Goal: Information Seeking & Learning: Learn about a topic

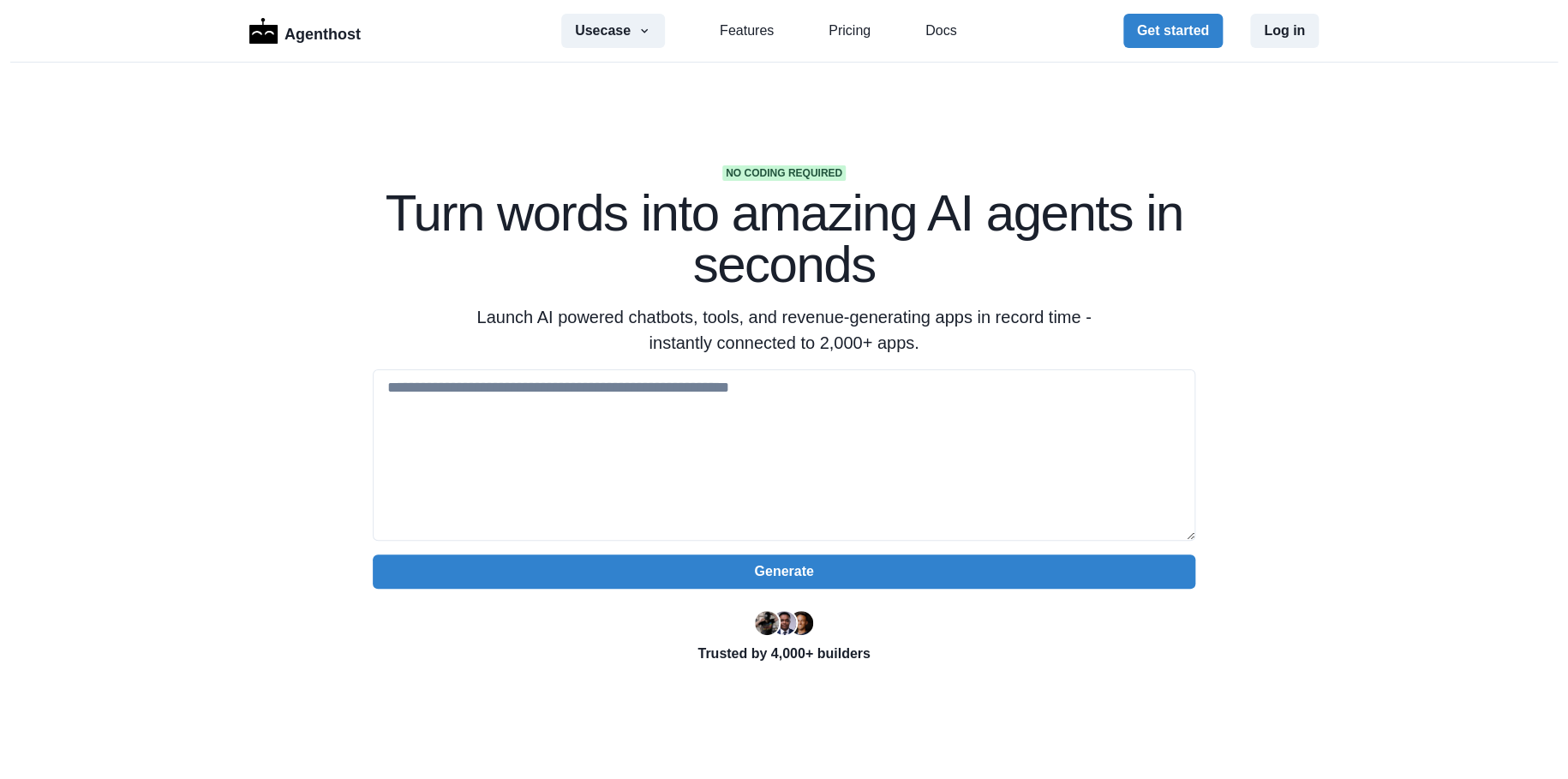
scroll to position [4, 0]
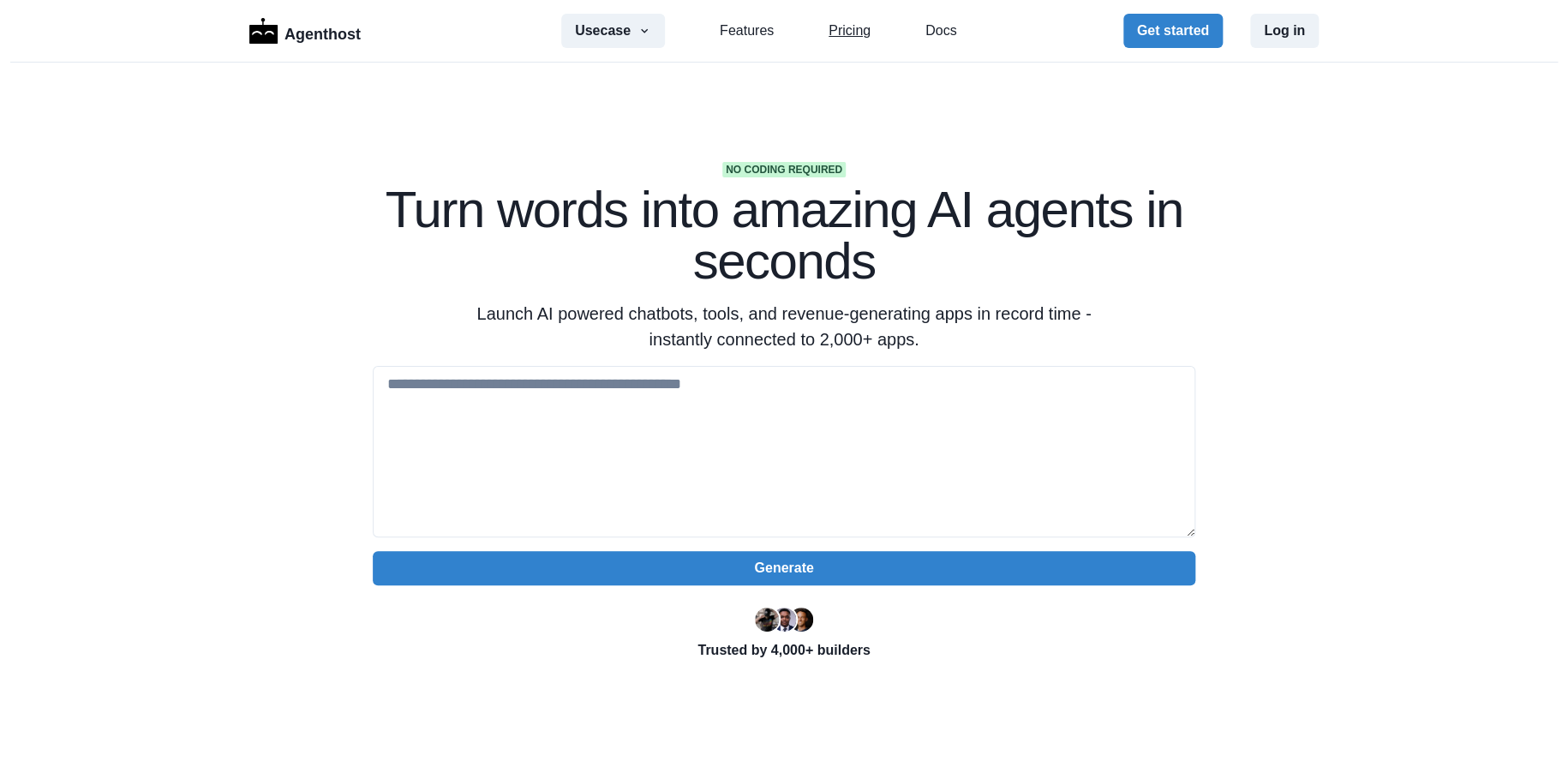
click at [840, 20] on link "Pricing" at bounding box center [849, 30] width 42 height 20
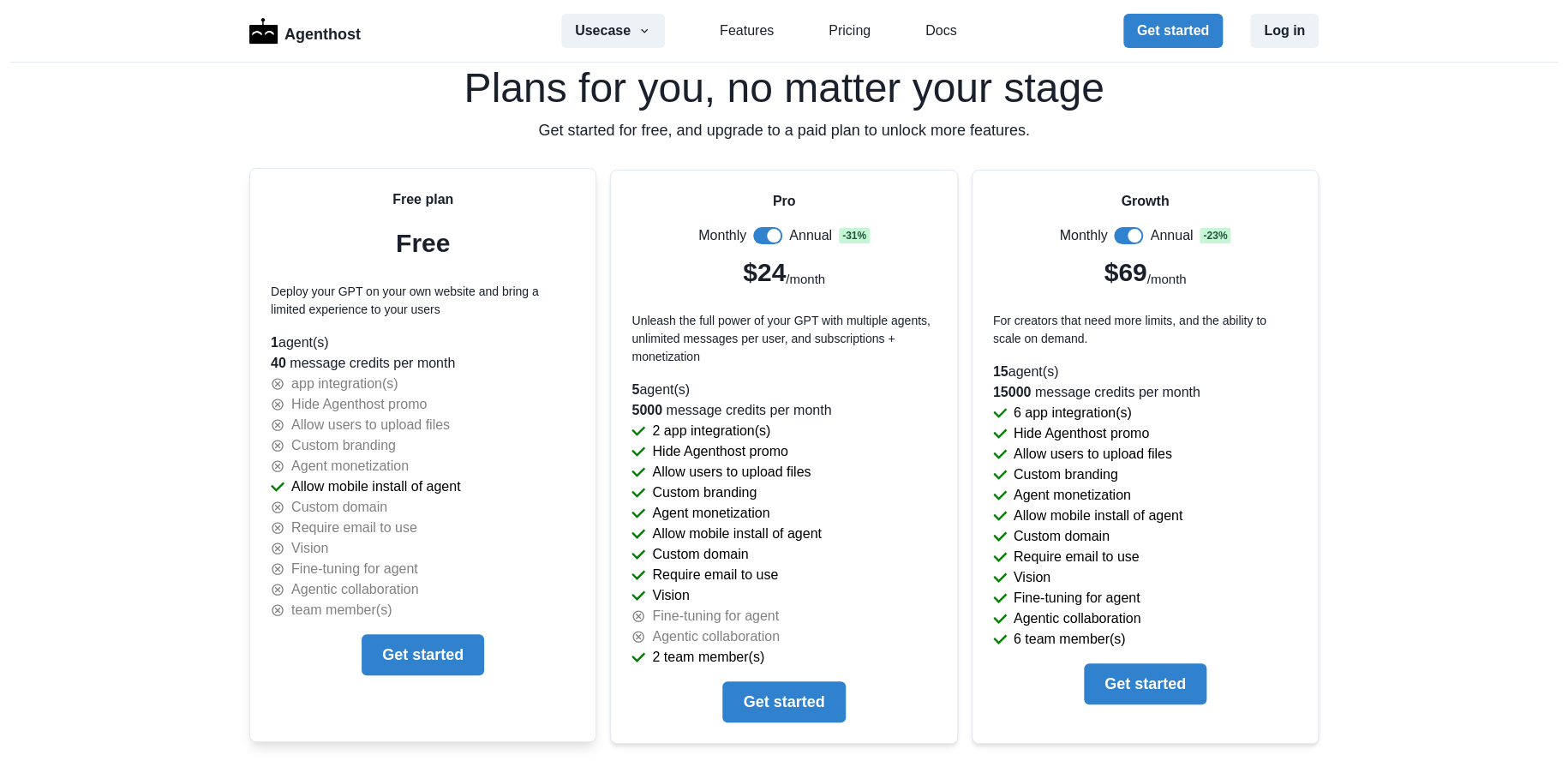
scroll to position [3611, 0]
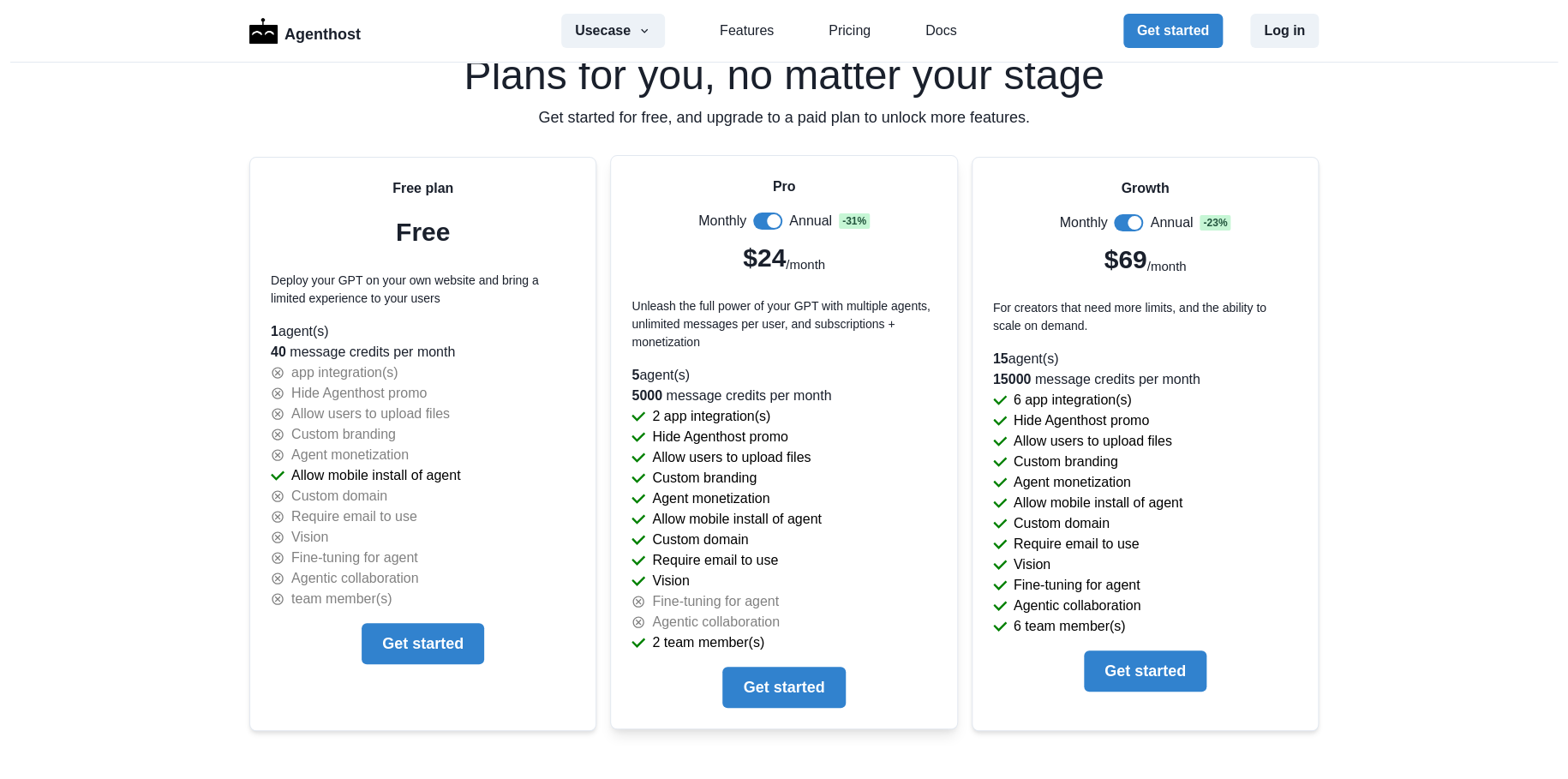
click at [753, 213] on span at bounding box center [767, 221] width 29 height 17
click at [1114, 224] on span at bounding box center [1128, 221] width 29 height 17
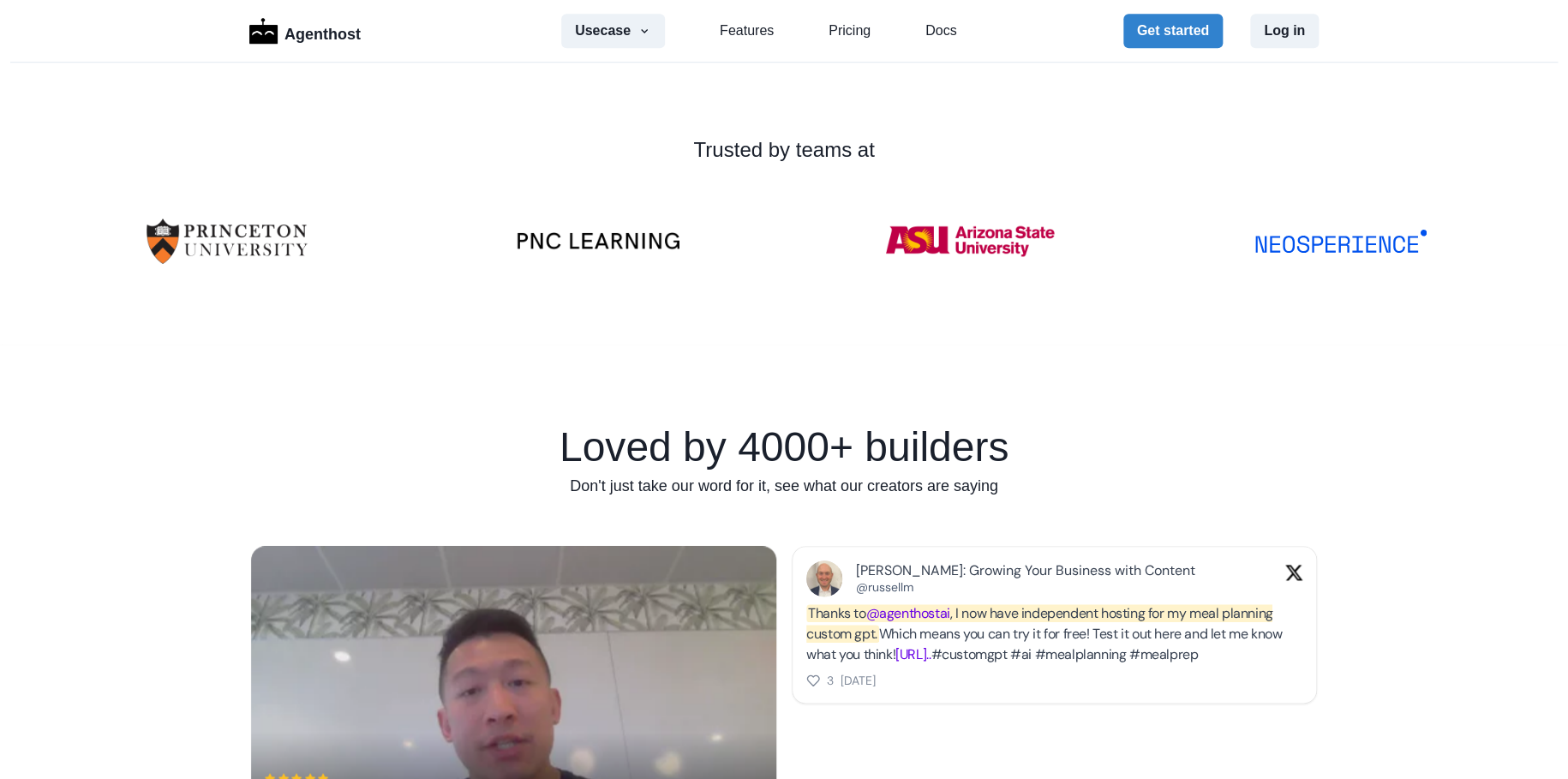
scroll to position [0, 0]
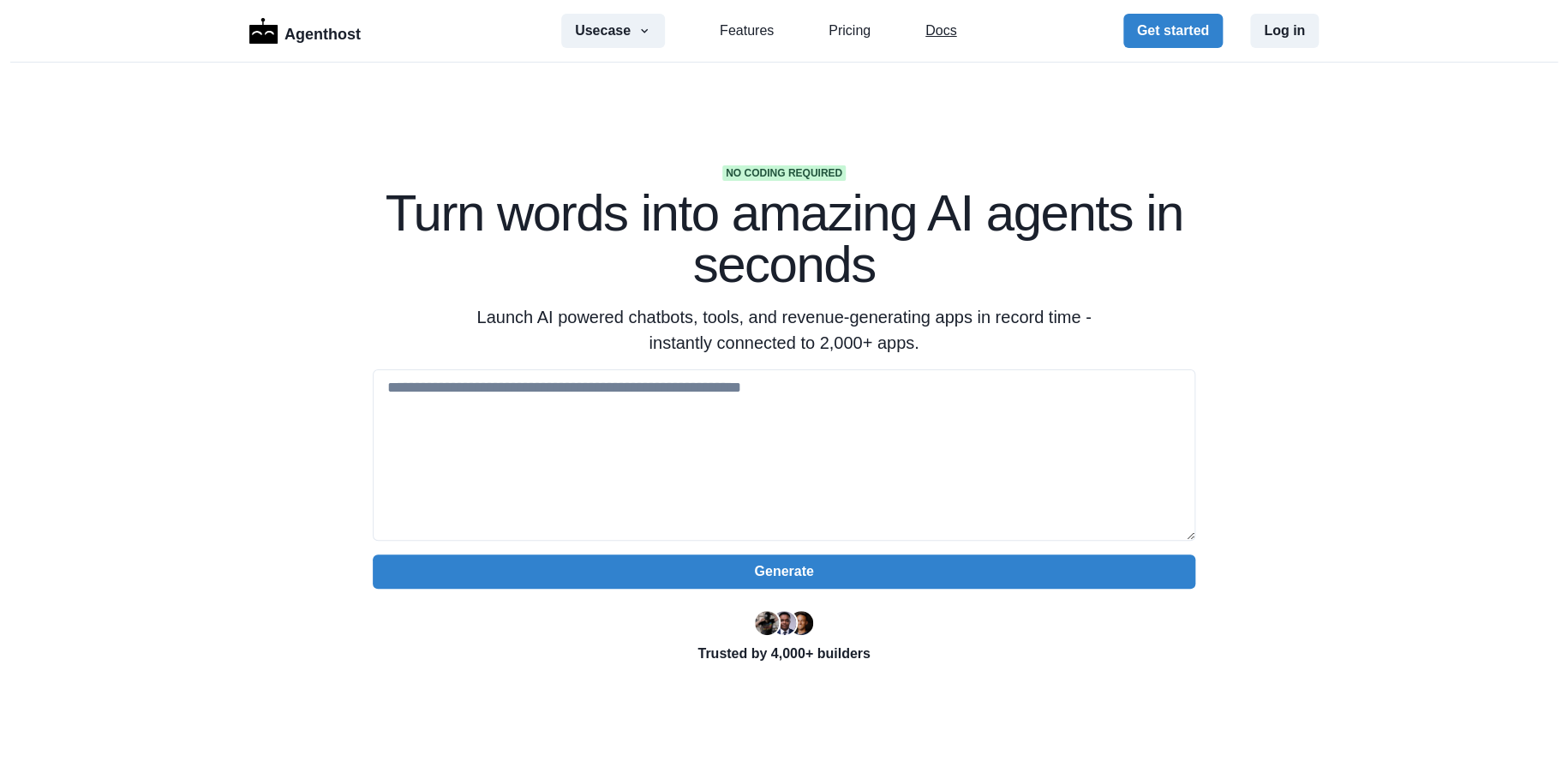
click at [929, 20] on link "Docs" at bounding box center [941, 30] width 31 height 20
click at [844, 33] on link "Pricing" at bounding box center [849, 30] width 42 height 20
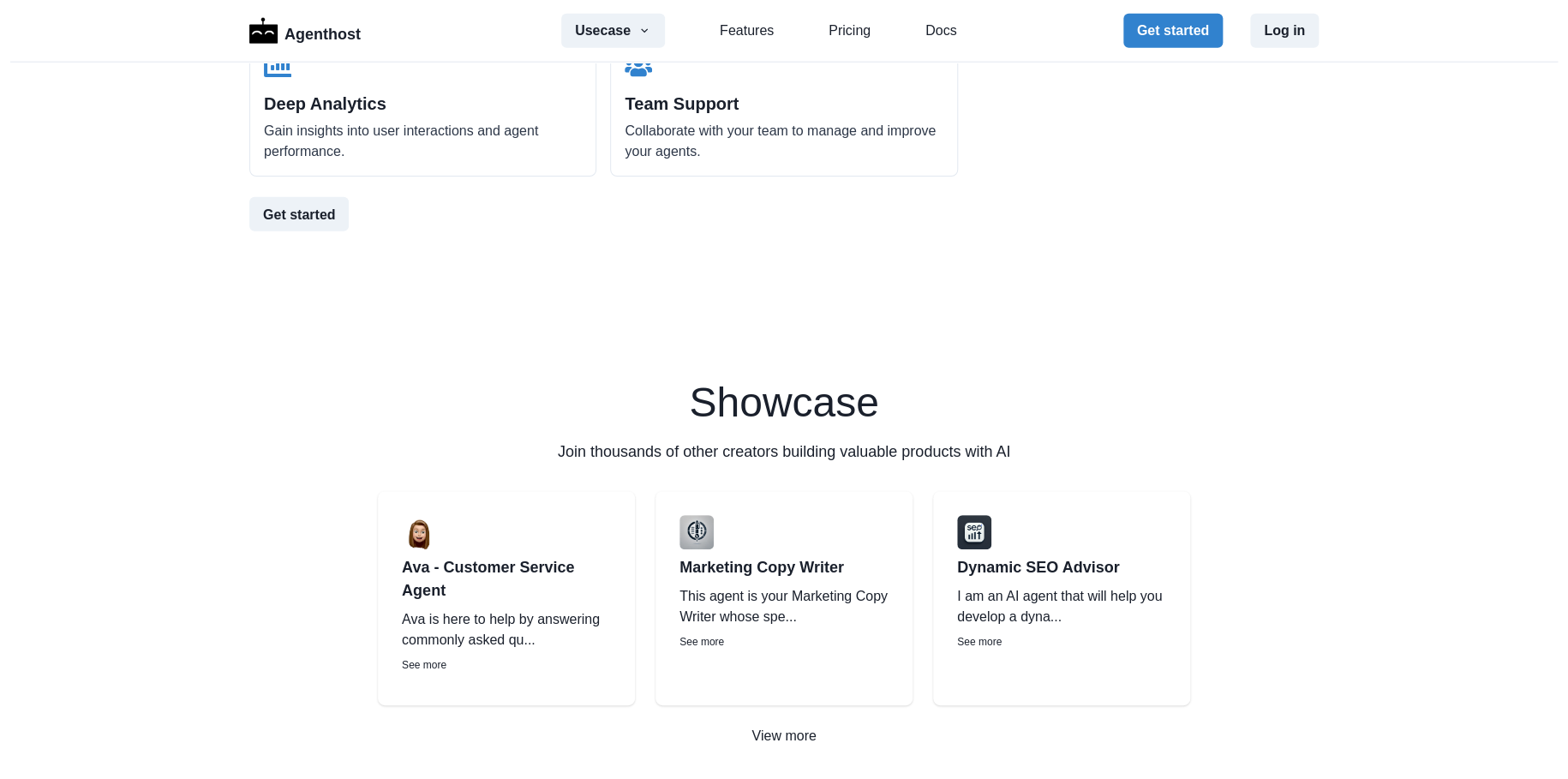
scroll to position [2137, 0]
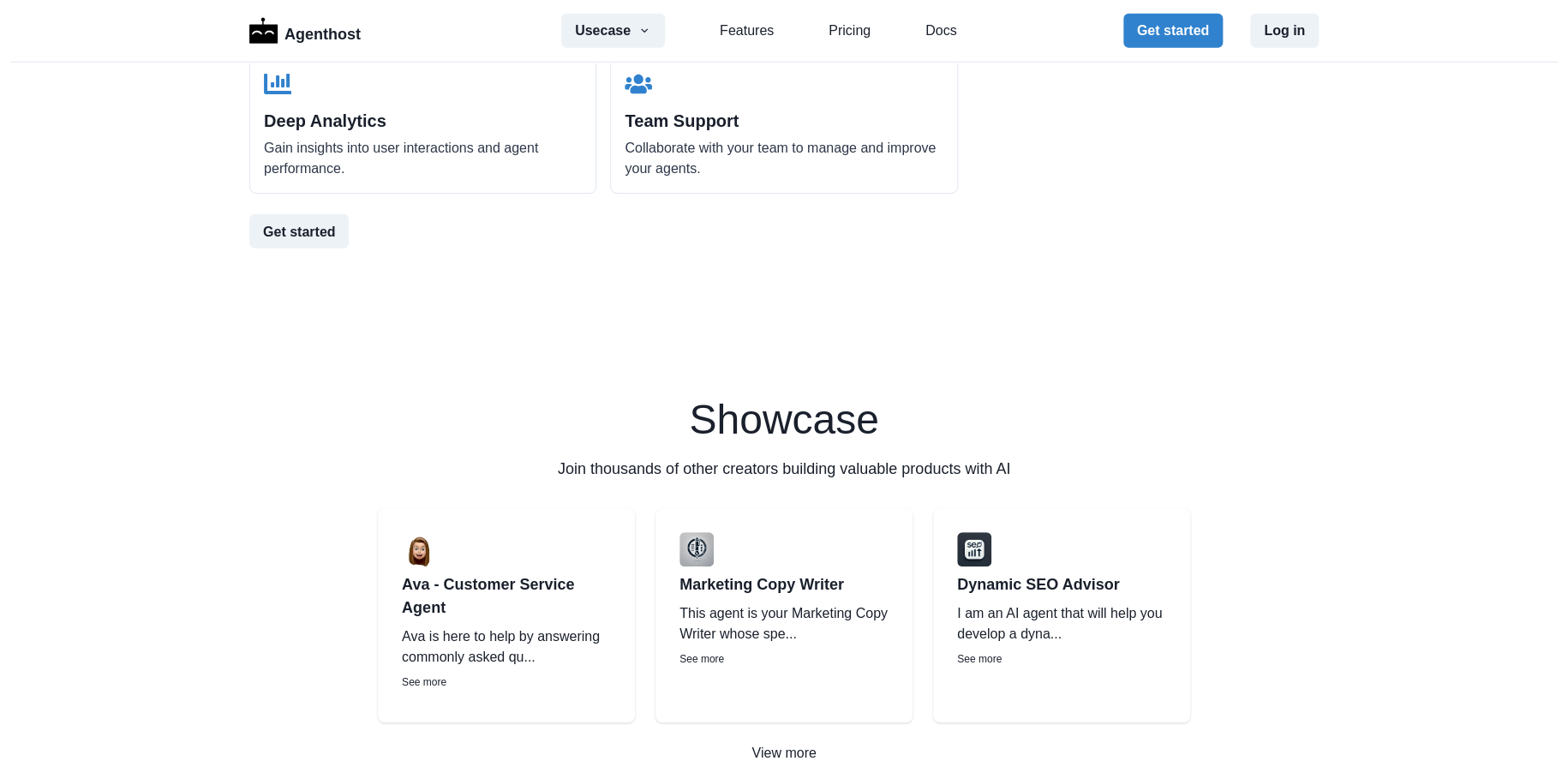
click at [984, 660] on p "See more" at bounding box center [1061, 659] width 209 height 15
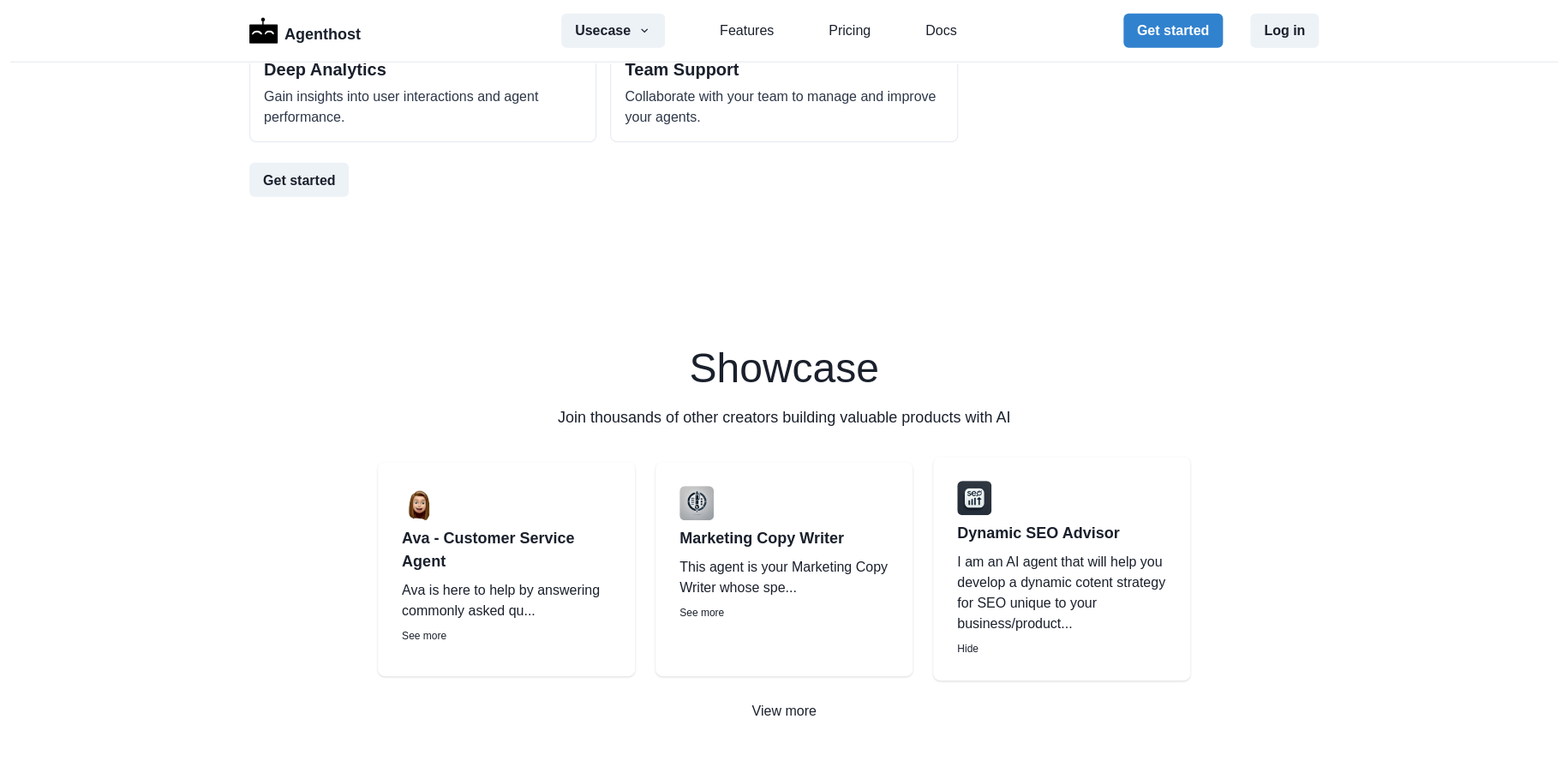
scroll to position [2194, 0]
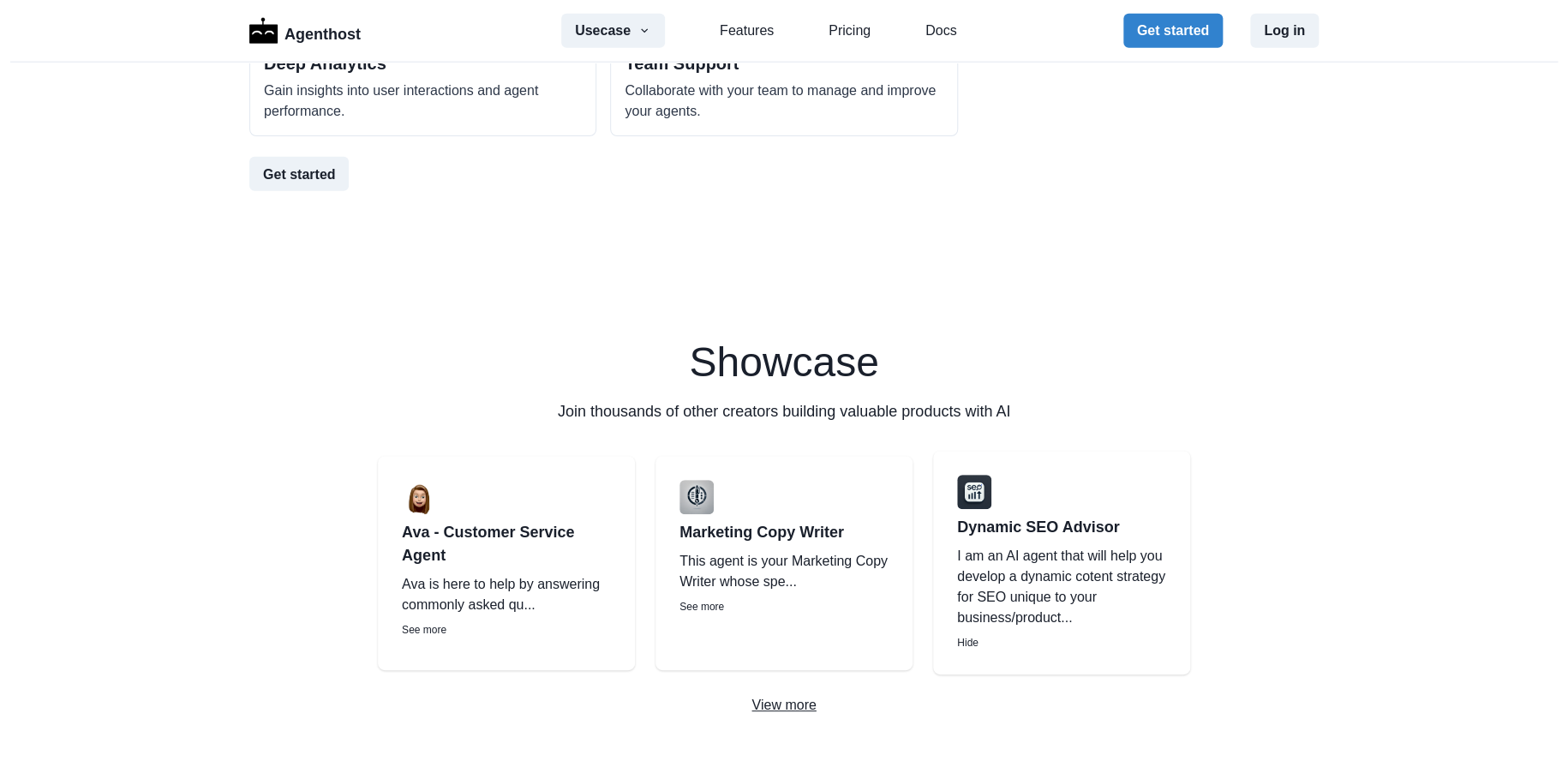
click at [775, 702] on p "View more" at bounding box center [784, 705] width 1568 height 20
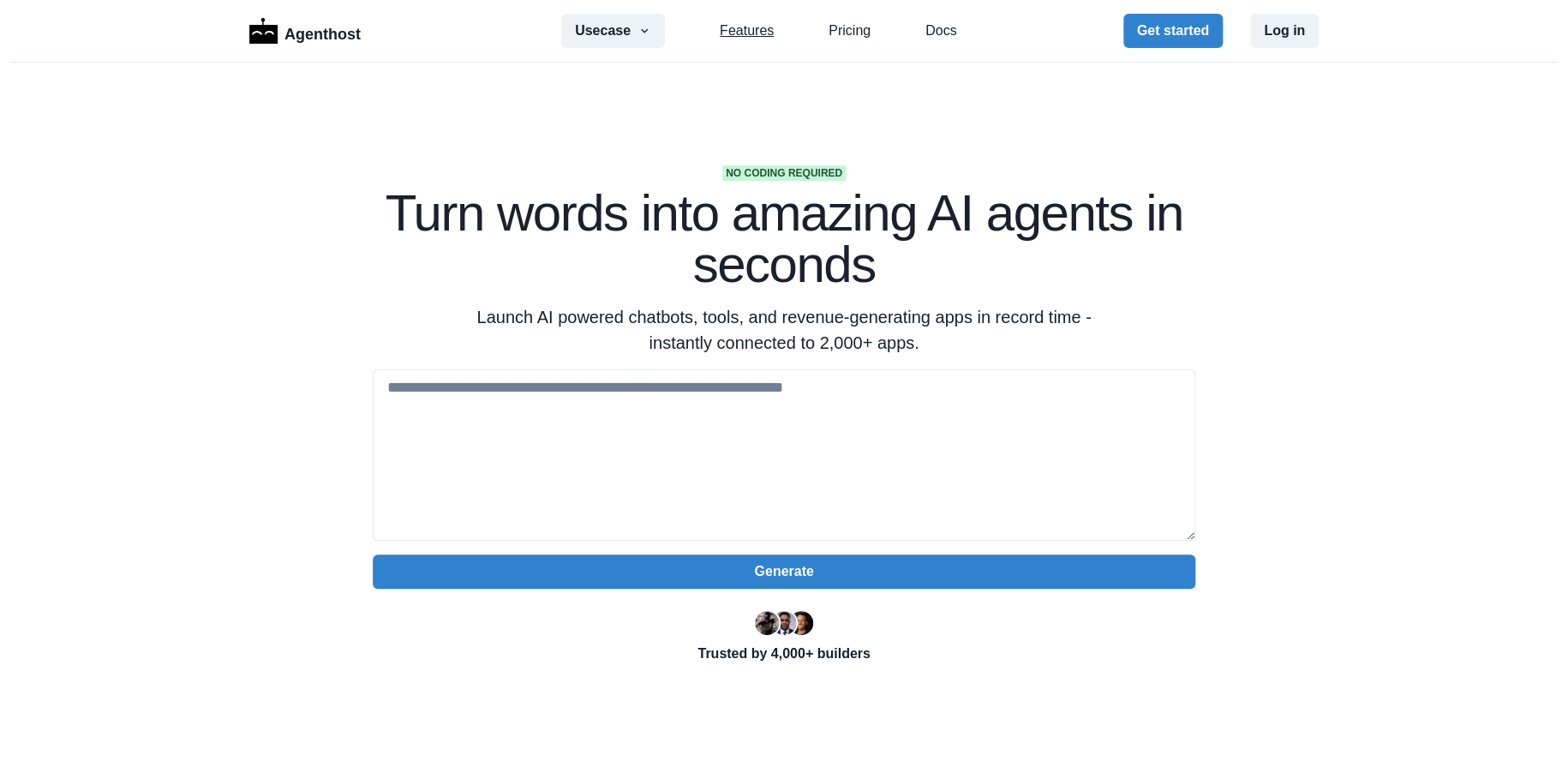
click at [733, 30] on link "Features" at bounding box center [747, 30] width 54 height 20
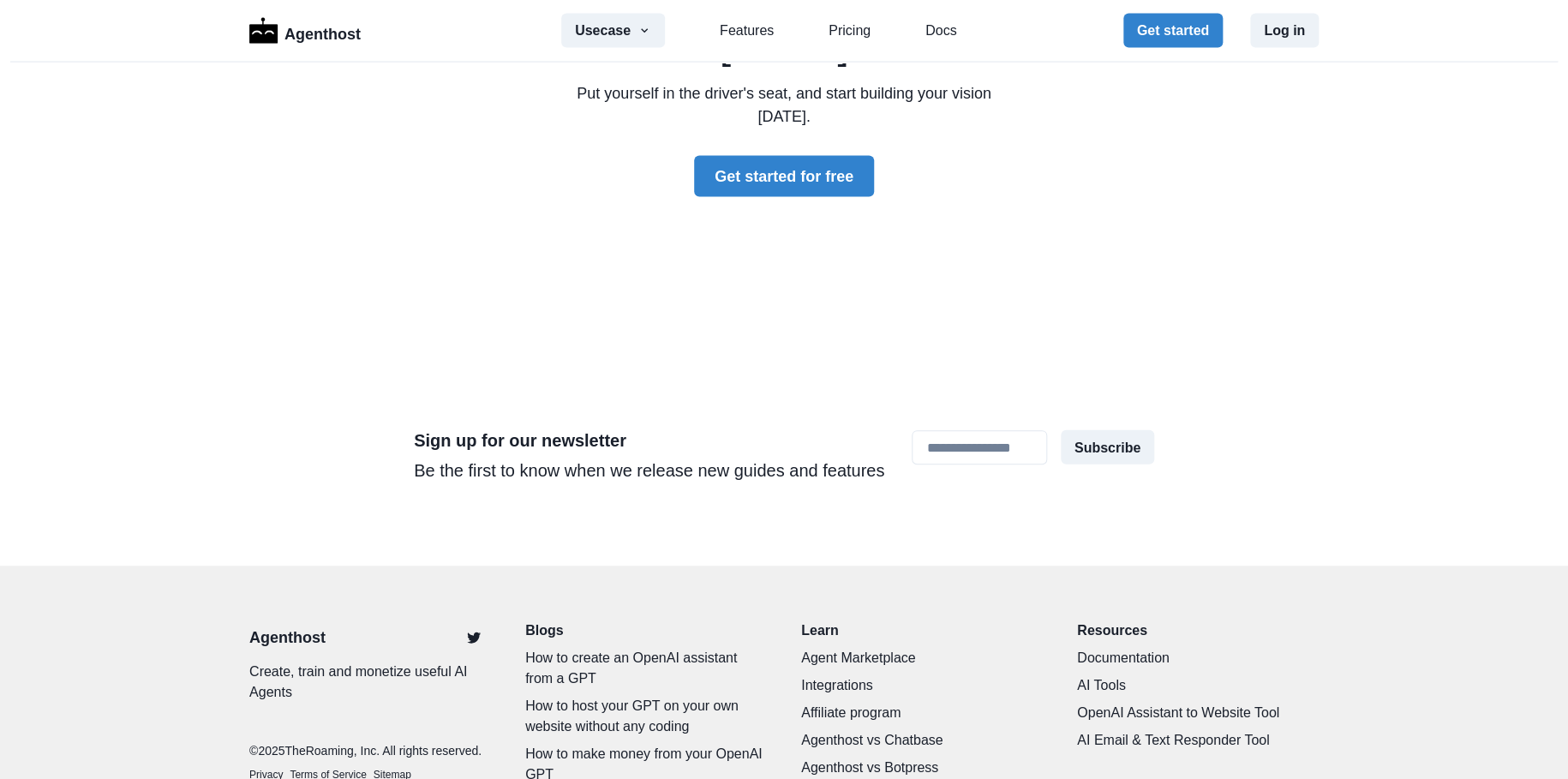
scroll to position [5145, 0]
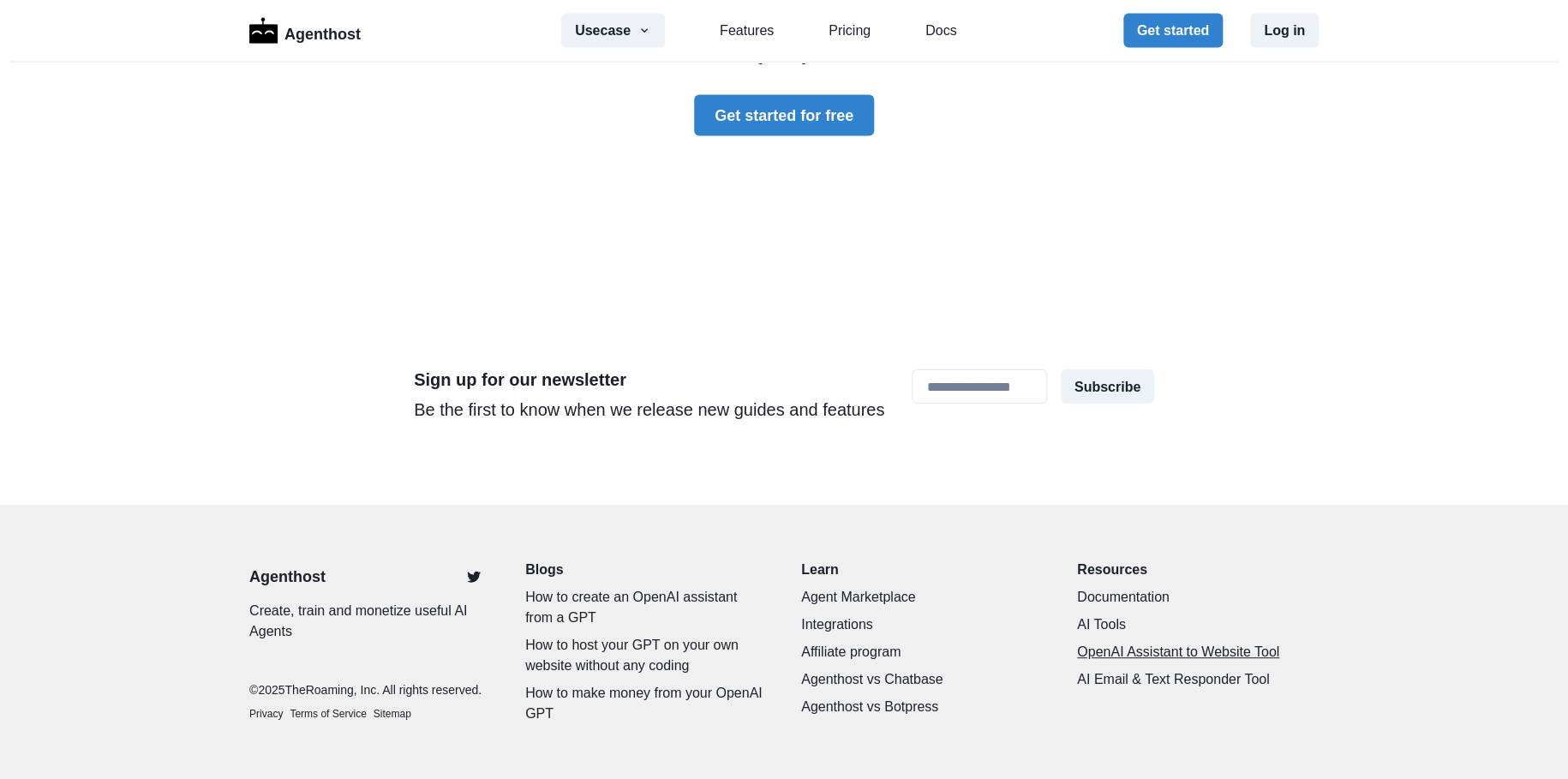
click at [1136, 642] on link "OpenAI Assistant to Website Tool" at bounding box center [1197, 652] width 241 height 20
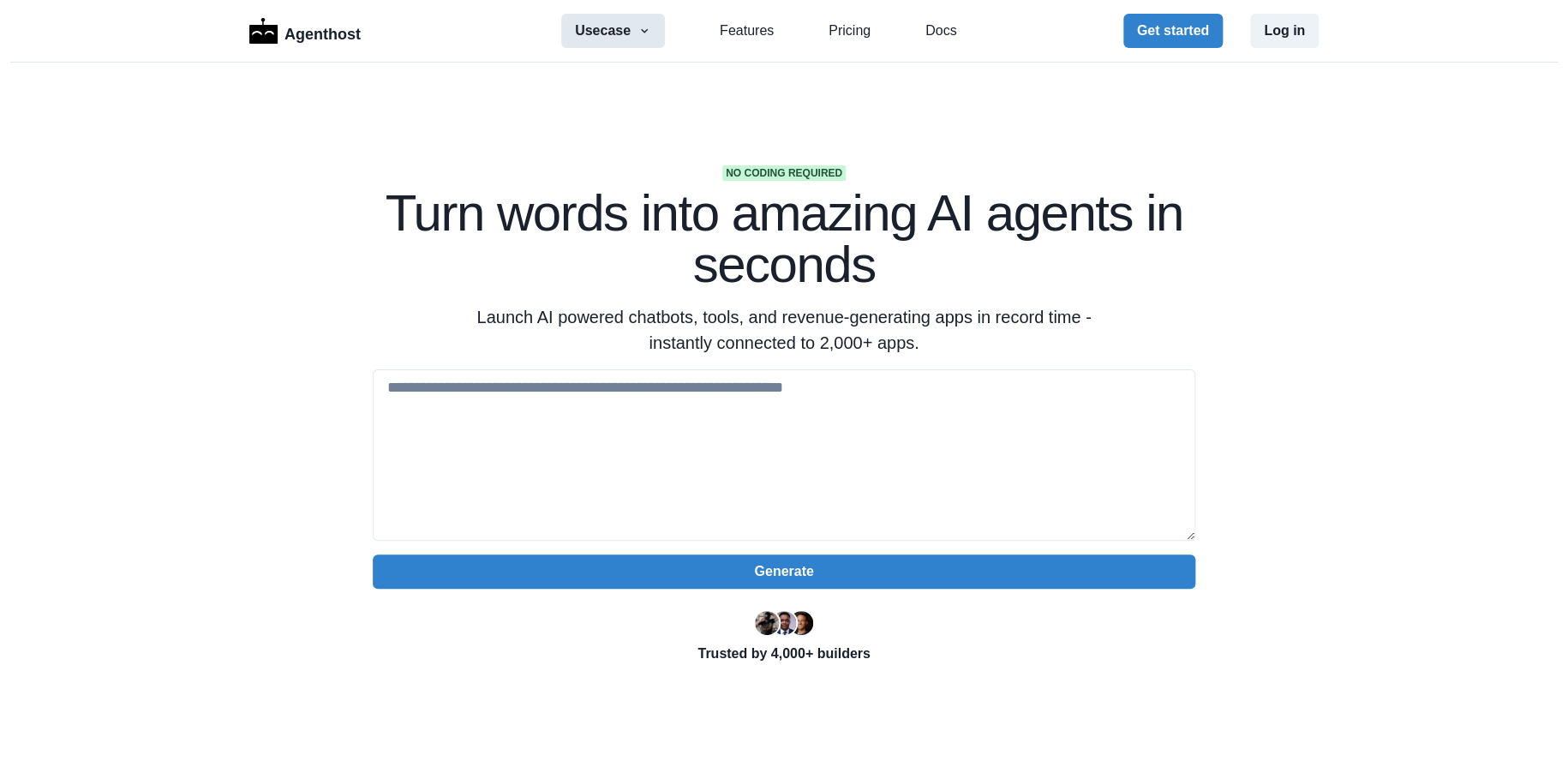
click at [588, 42] on button "Usecase" at bounding box center [613, 30] width 103 height 34
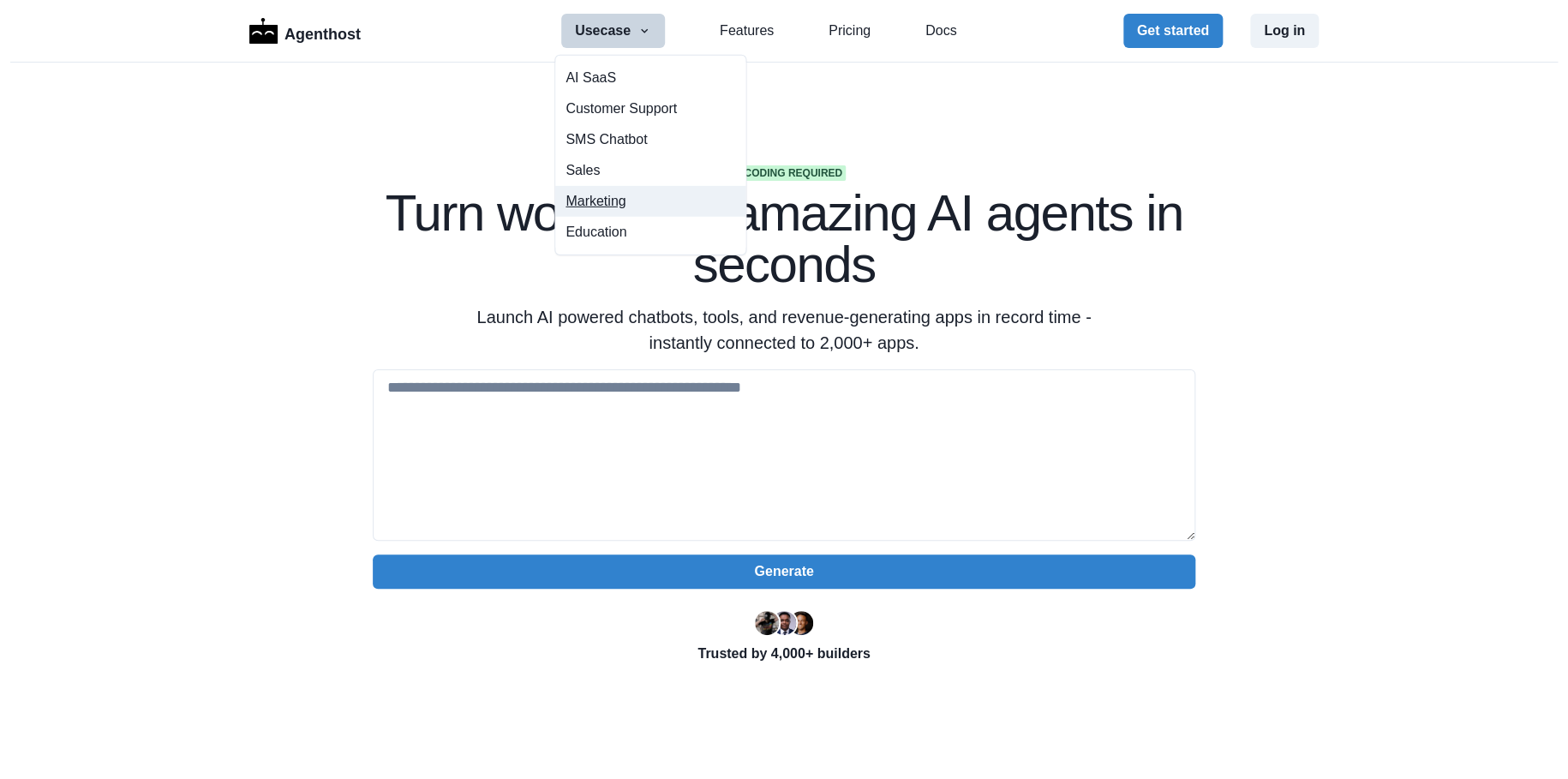
click at [587, 193] on button "Marketing" at bounding box center [650, 201] width 191 height 31
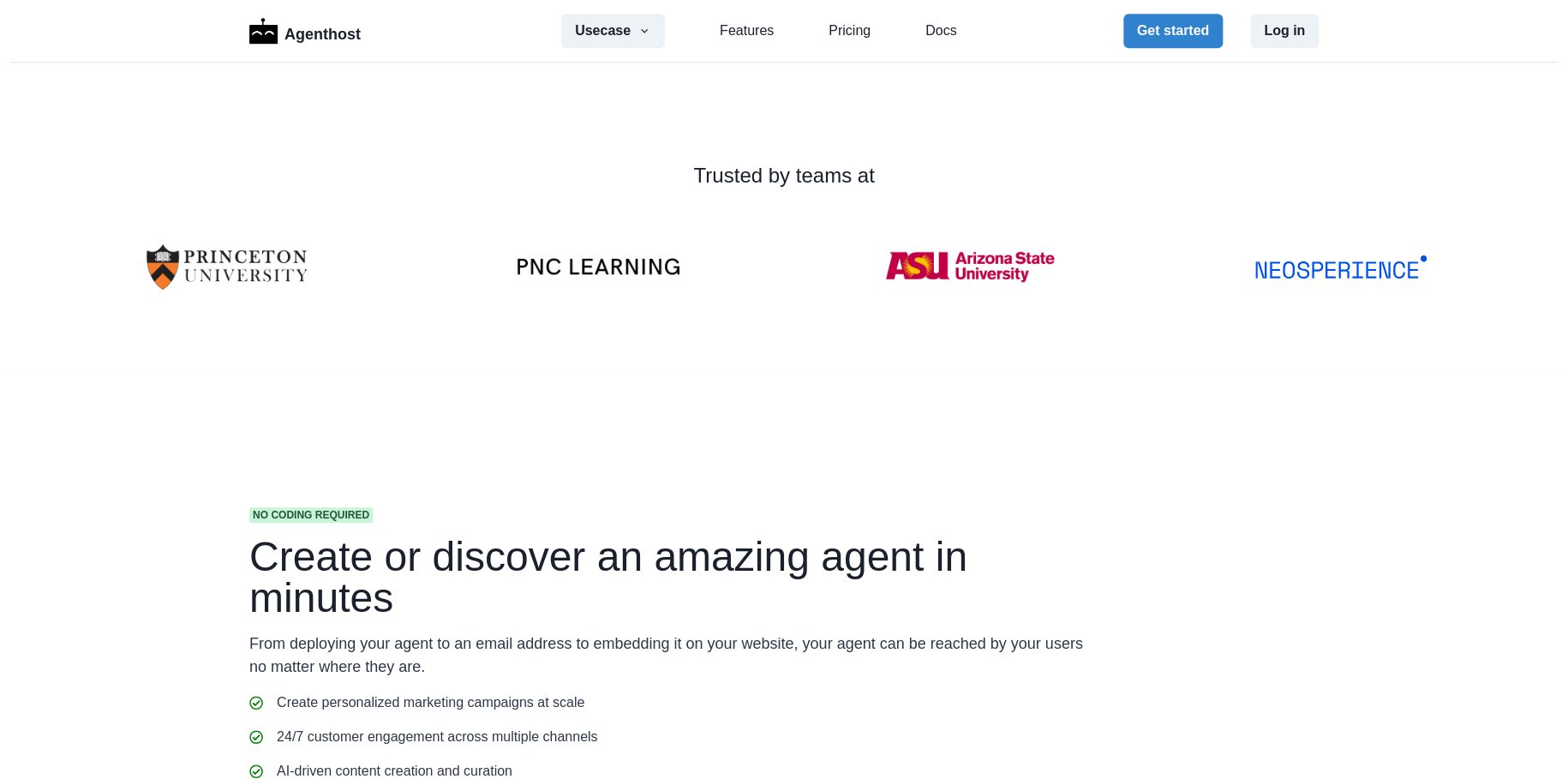
scroll to position [637, 0]
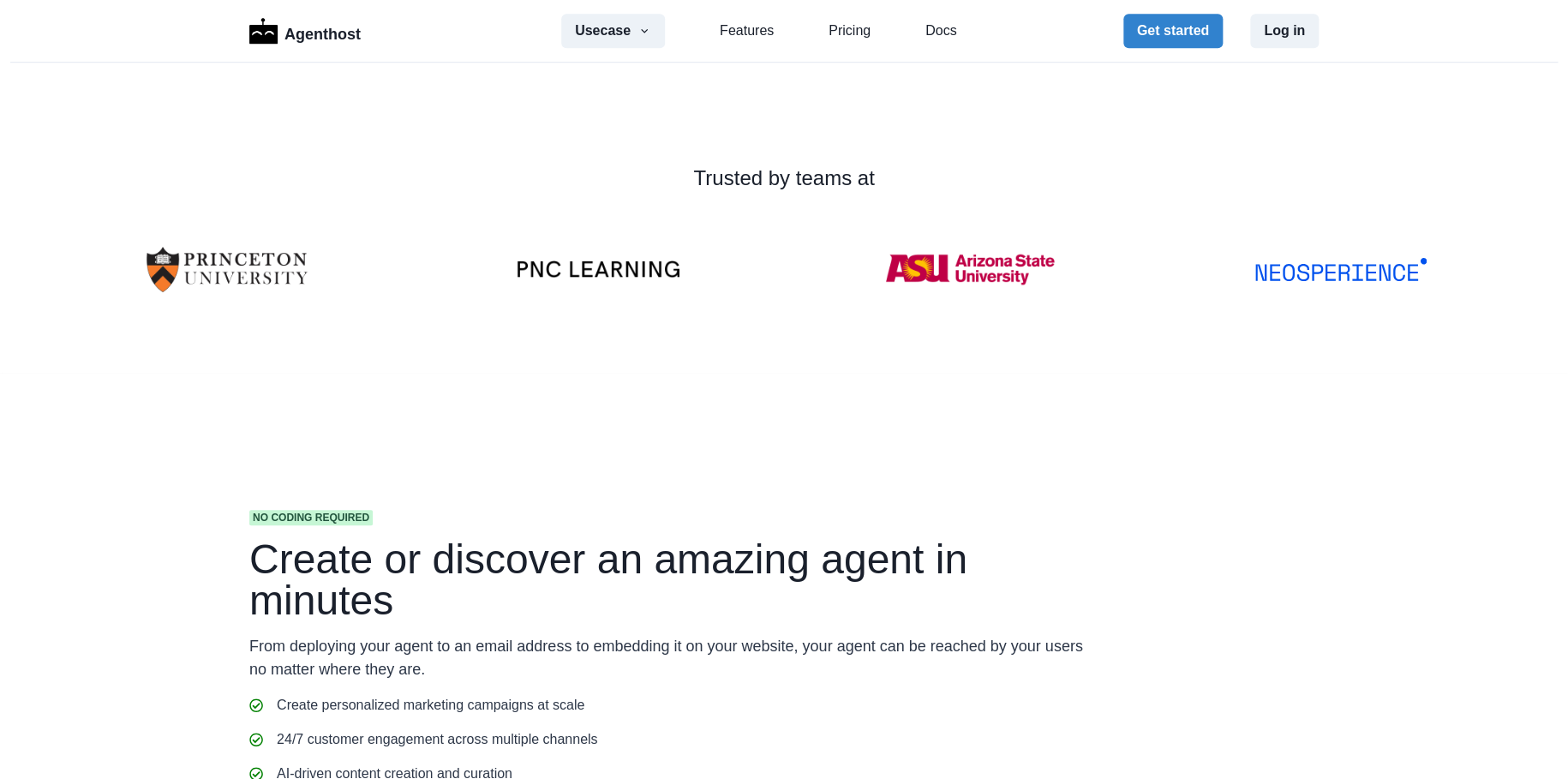
click at [492, 87] on video at bounding box center [501, 23] width 257 height 128
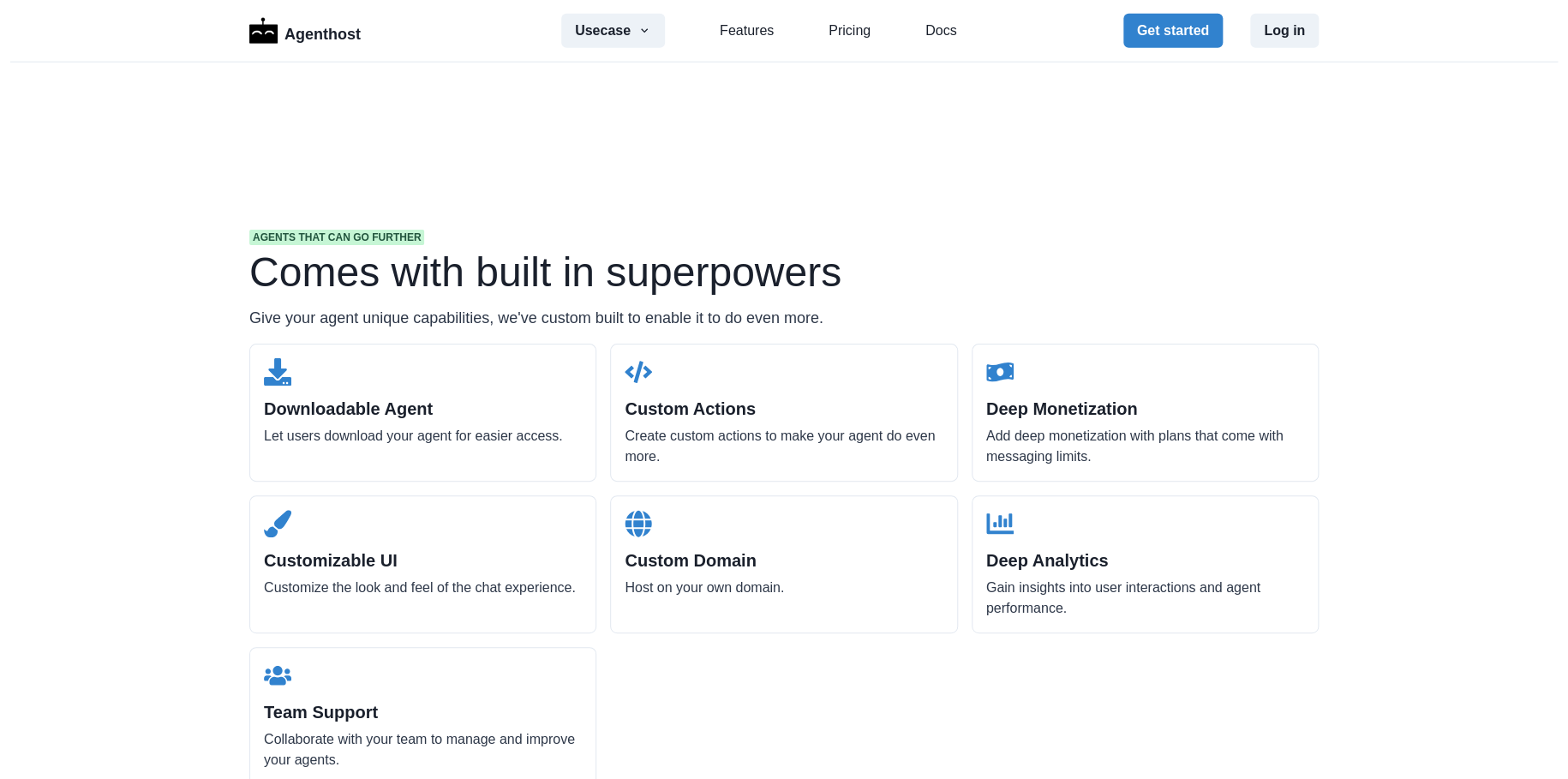
scroll to position [2053, 0]
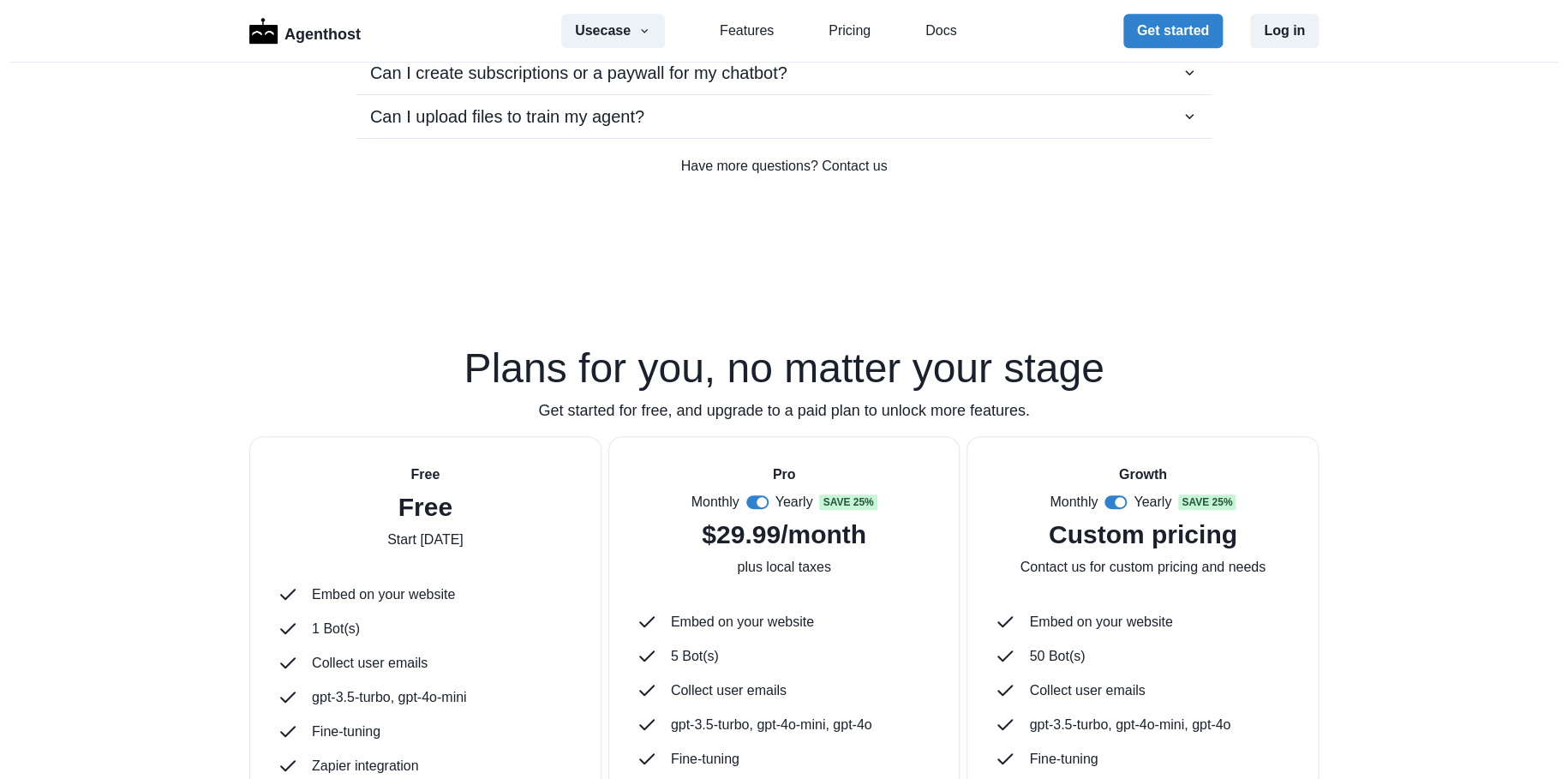
scroll to position [3856, 0]
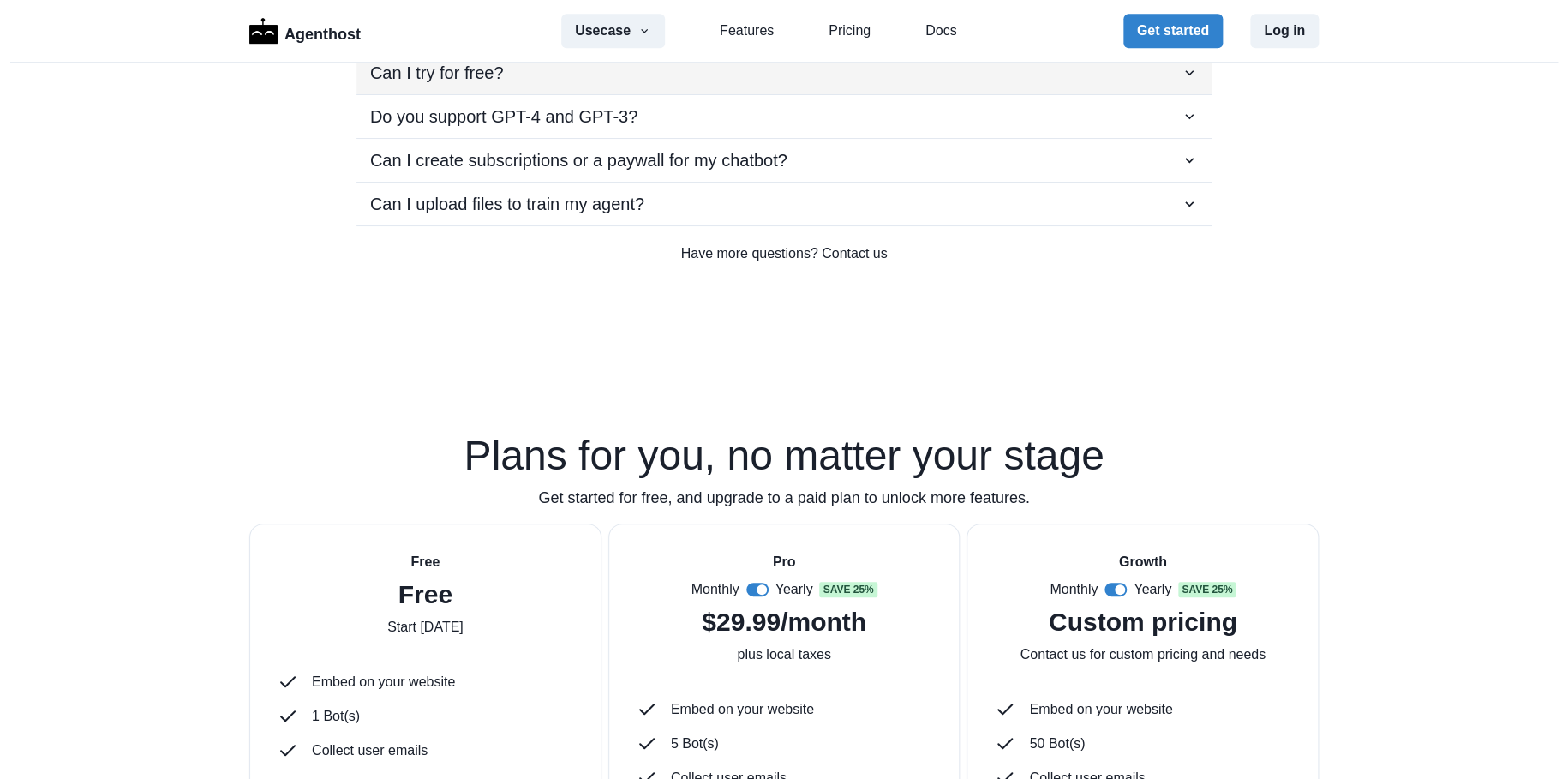
click at [420, 86] on p "Can I try for free?" at bounding box center [437, 72] width 134 height 26
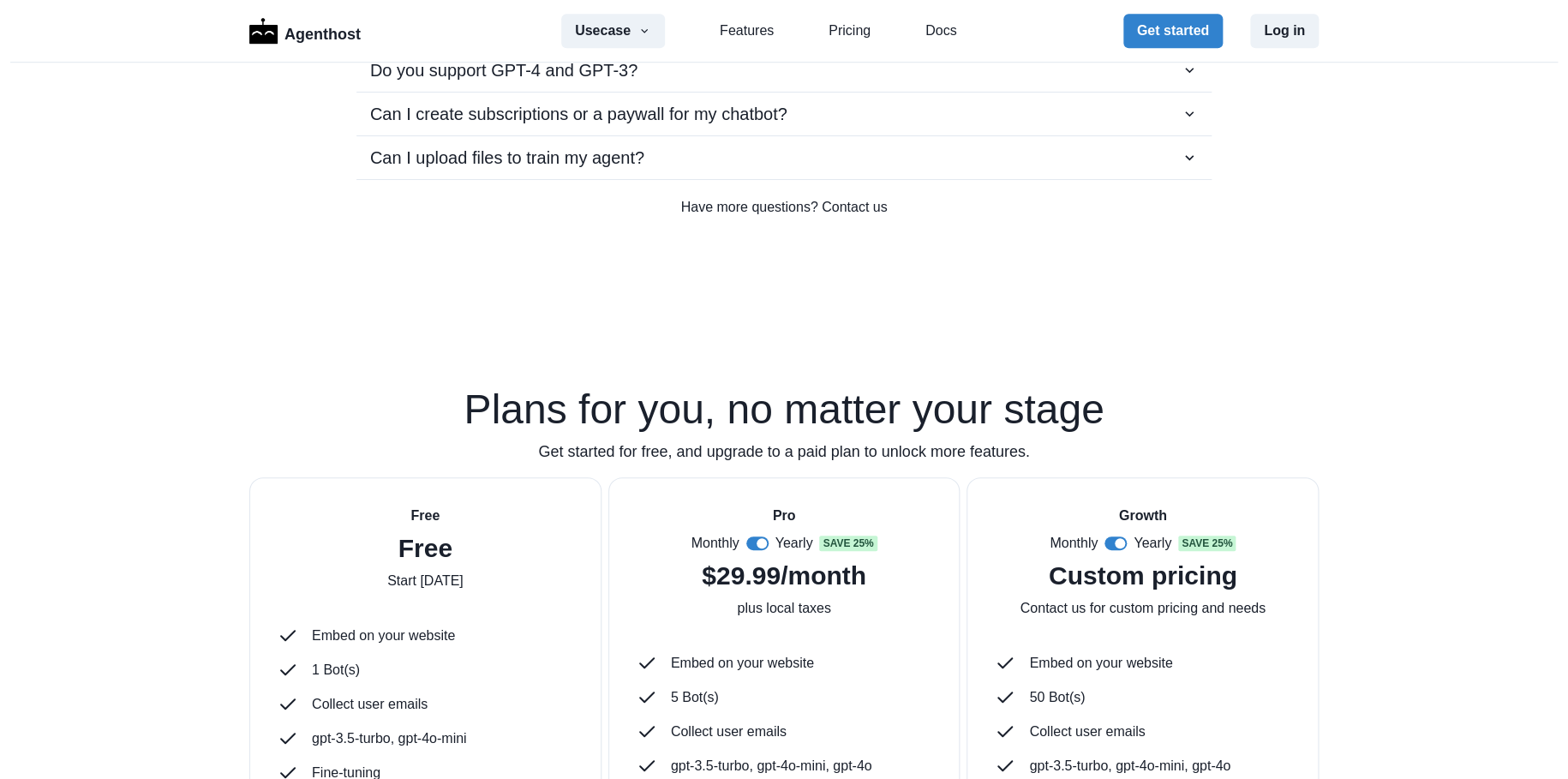
click at [420, 83] on p "Do you support GPT-4 and GPT-3?" at bounding box center [503, 70] width 267 height 26
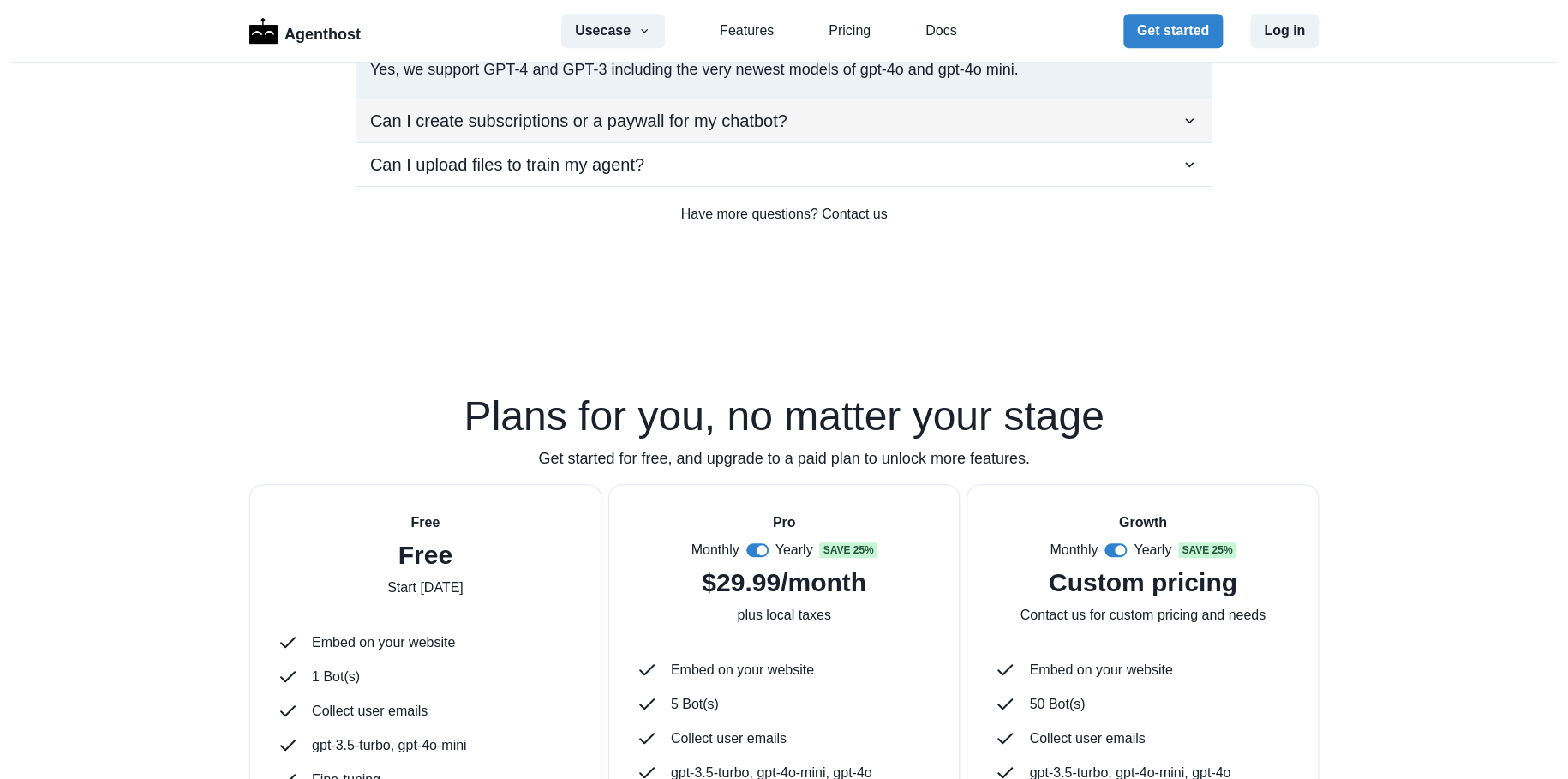
click at [445, 134] on p "Can I create subscriptions or a paywall for my chatbot?" at bounding box center [578, 120] width 417 height 26
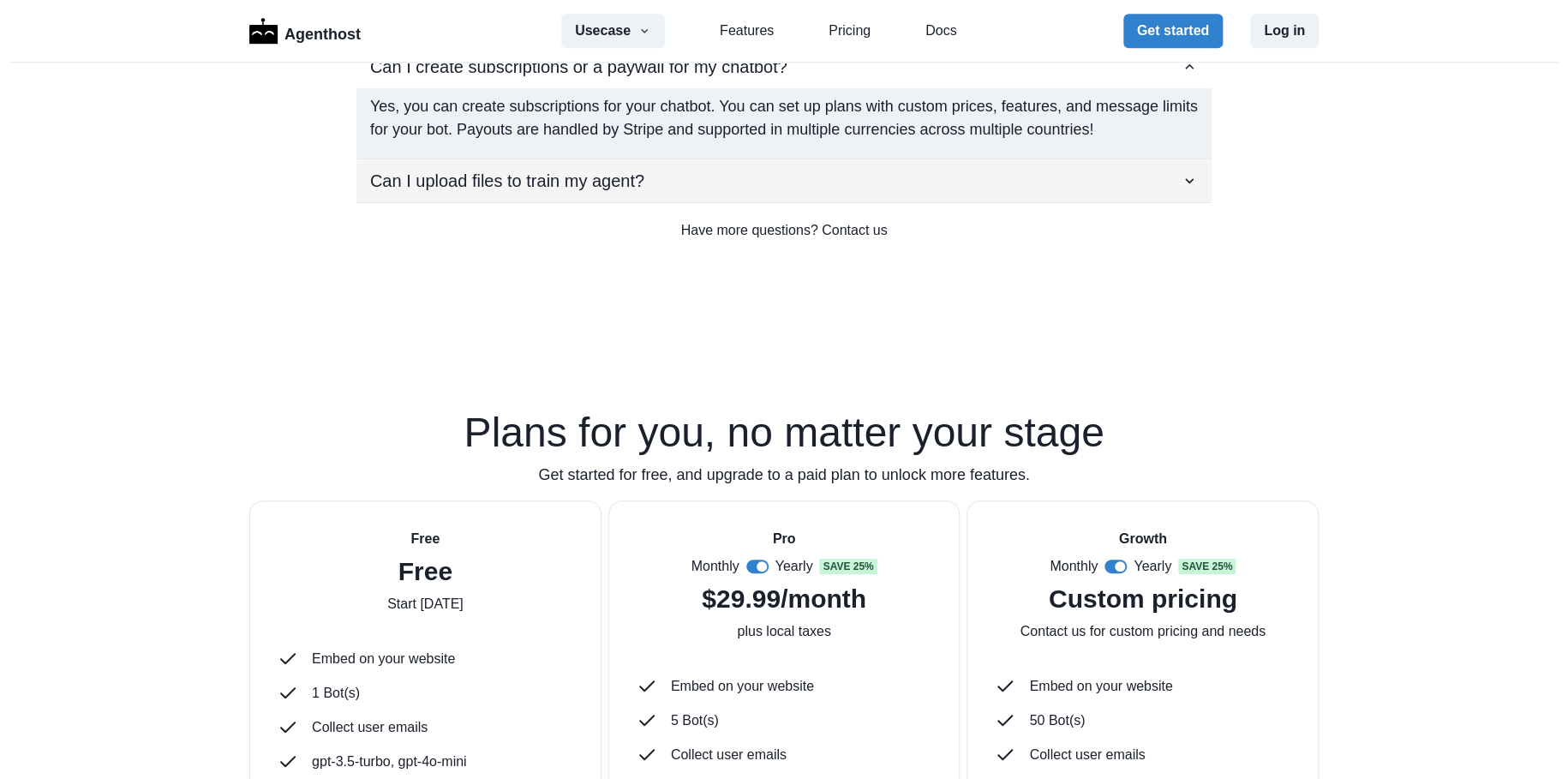
click at [430, 193] on p "Can I upload files to train my agent?" at bounding box center [507, 180] width 274 height 26
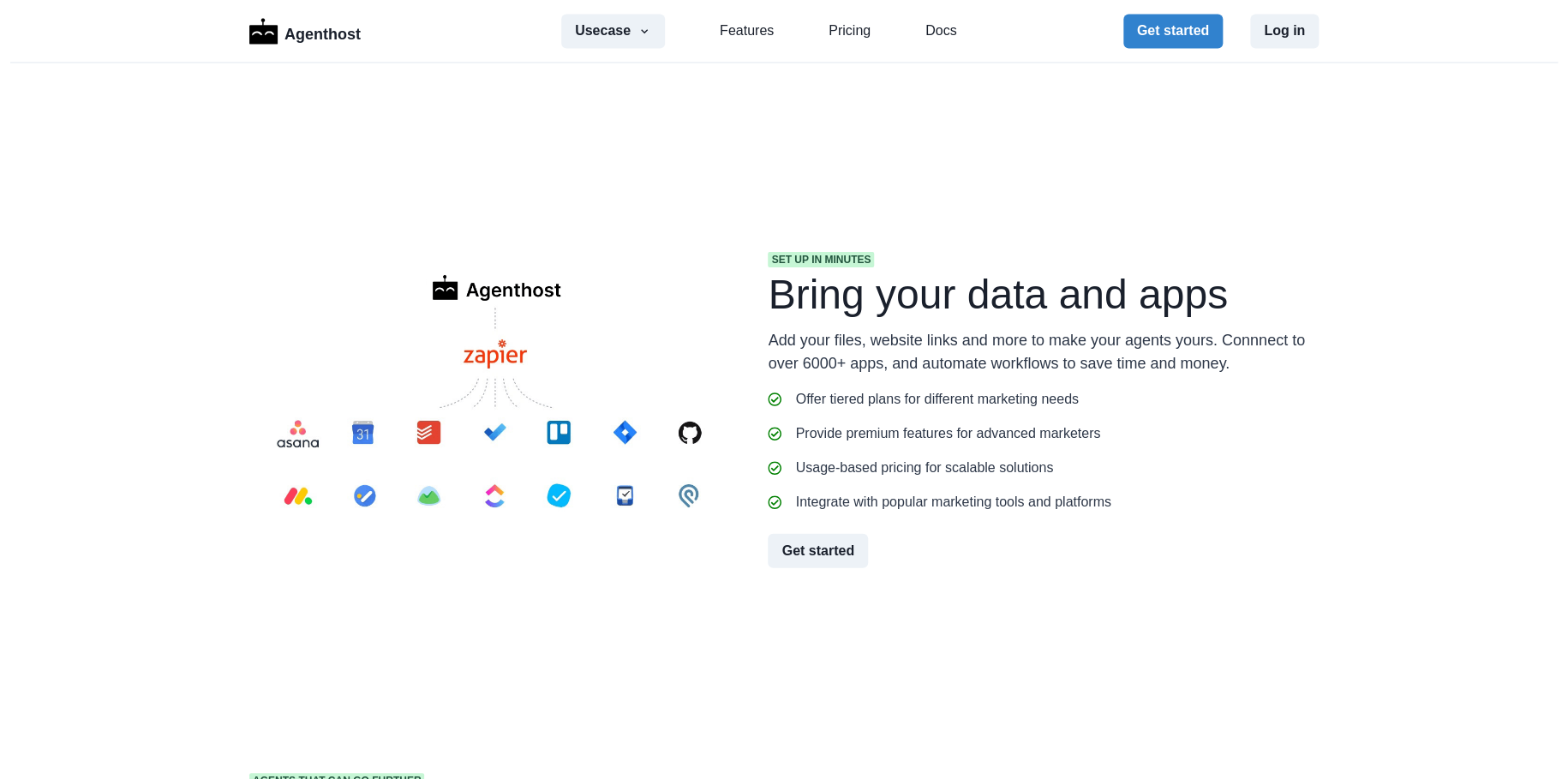
scroll to position [0, 0]
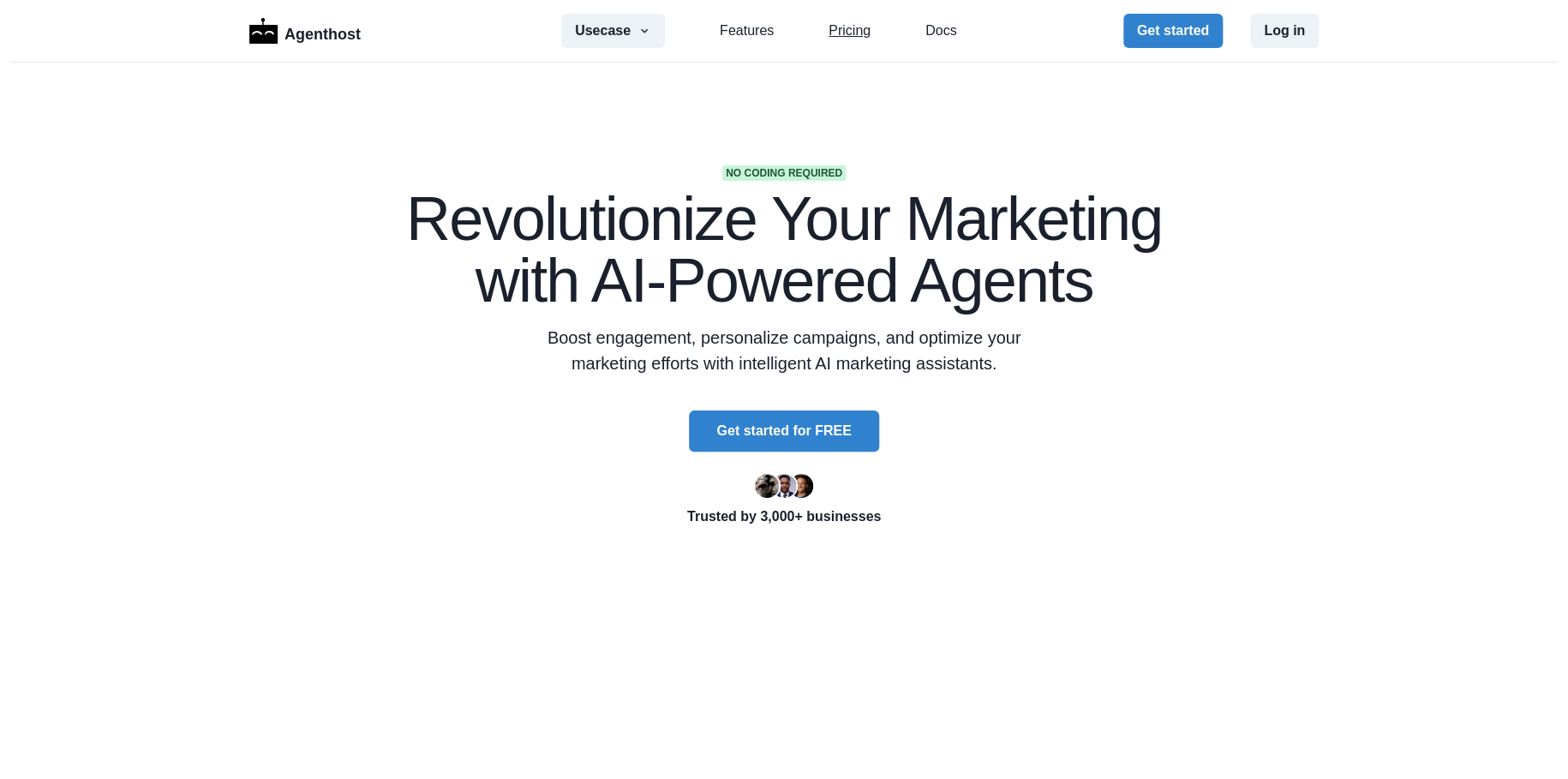
click at [848, 29] on link "Pricing" at bounding box center [849, 30] width 42 height 20
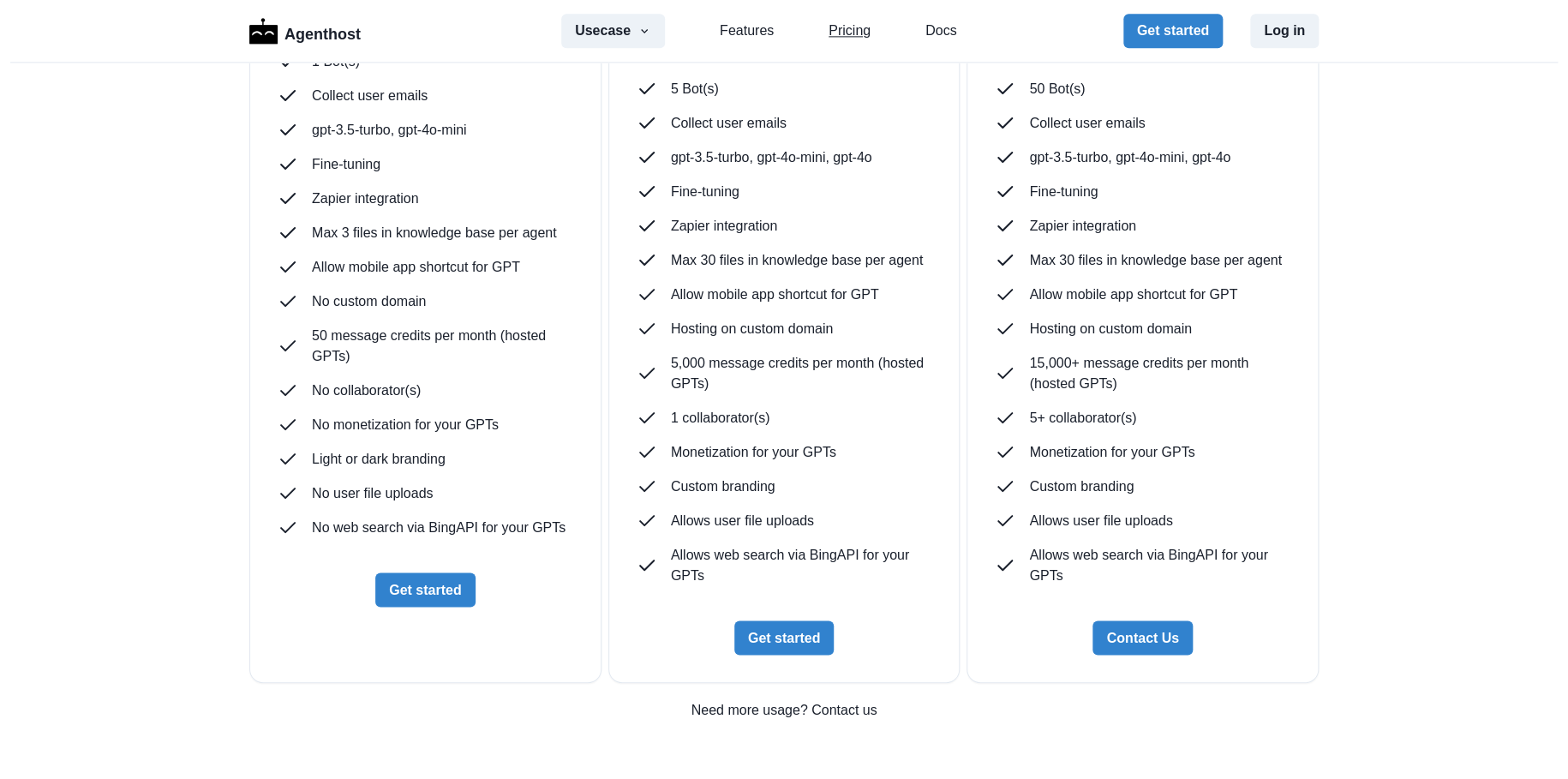
scroll to position [4481, 0]
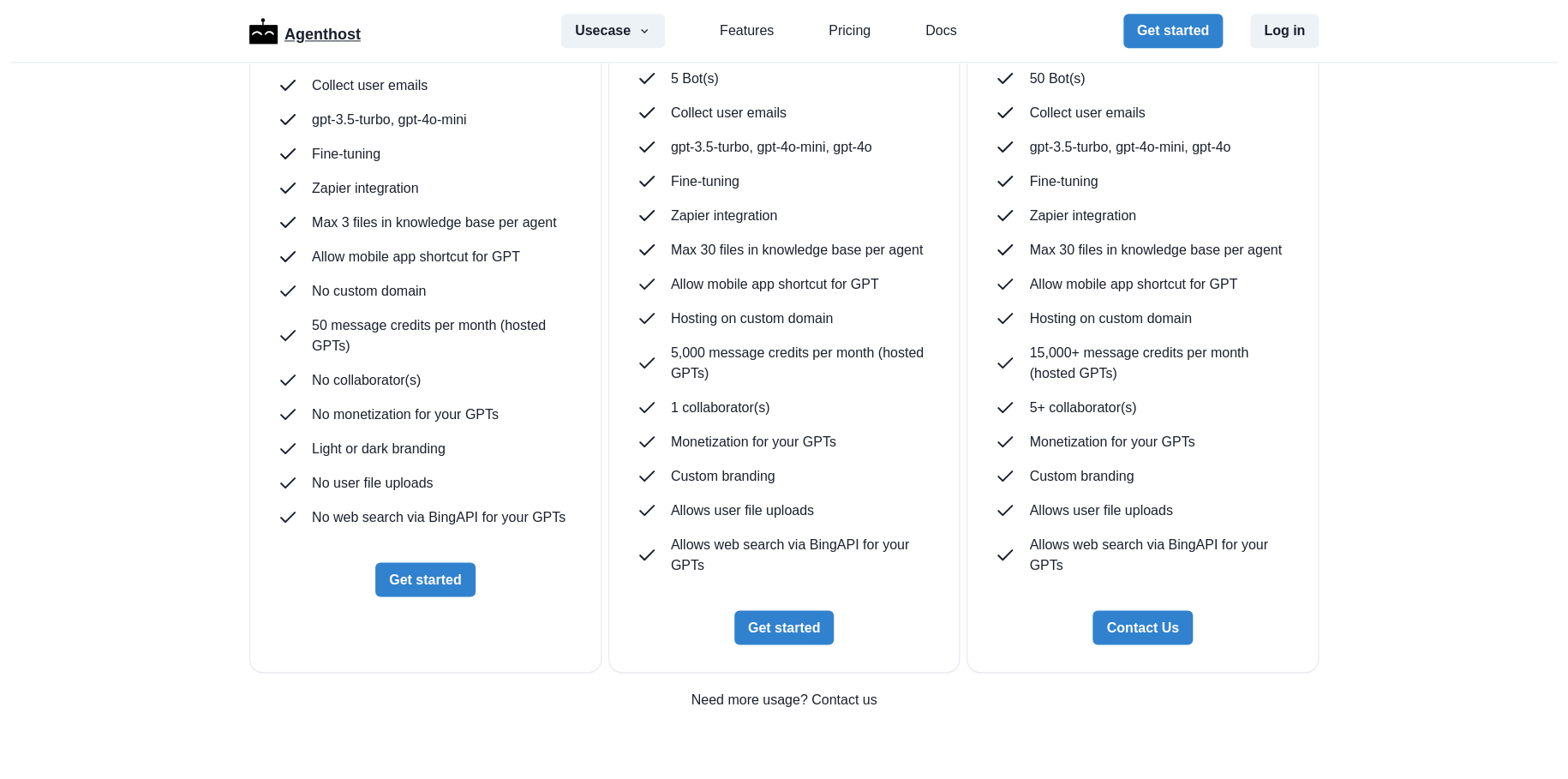
click at [325, 31] on p "Agenthost" at bounding box center [323, 31] width 77 height 30
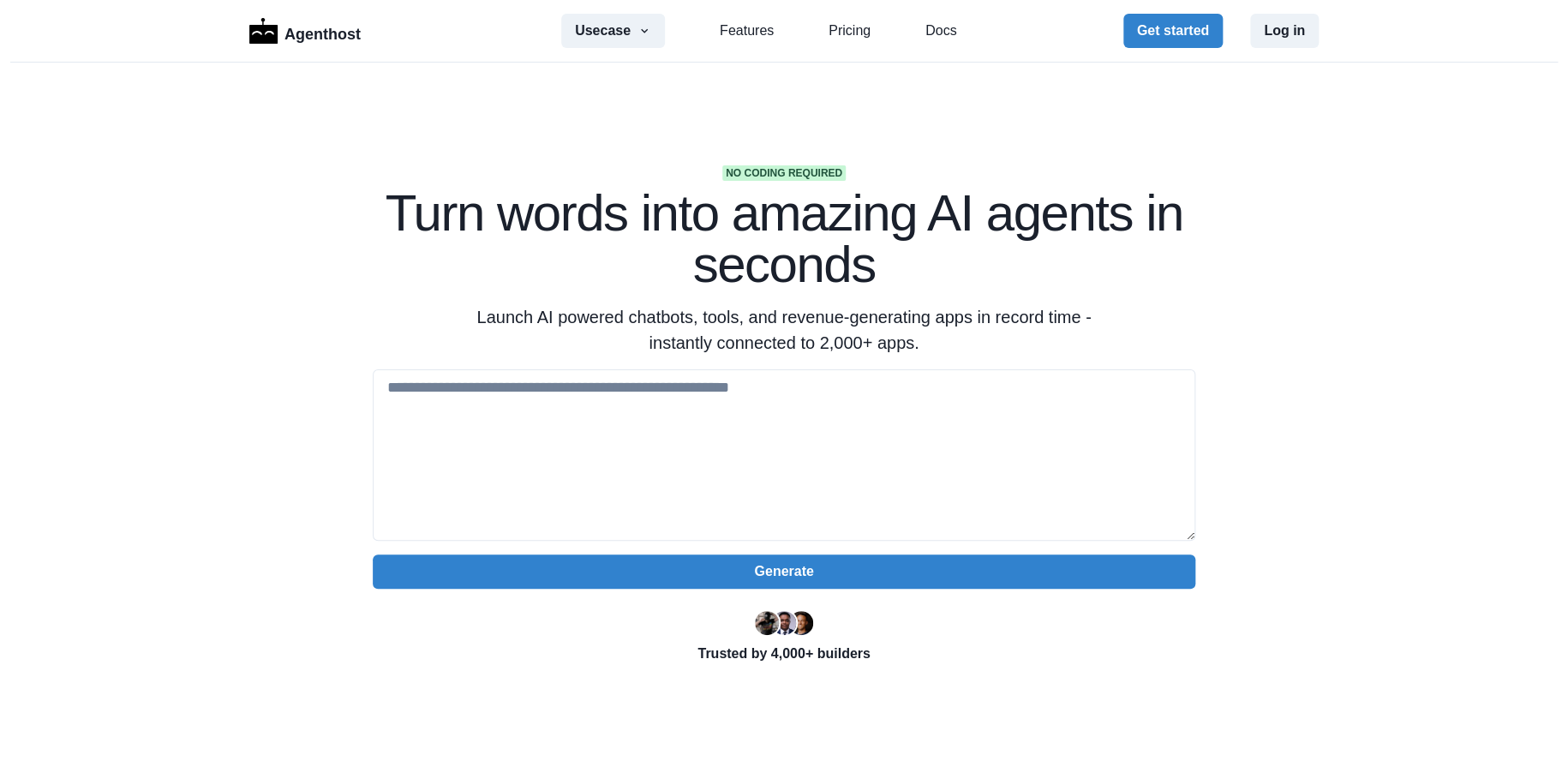
click at [859, 34] on link "Pricing" at bounding box center [849, 30] width 42 height 20
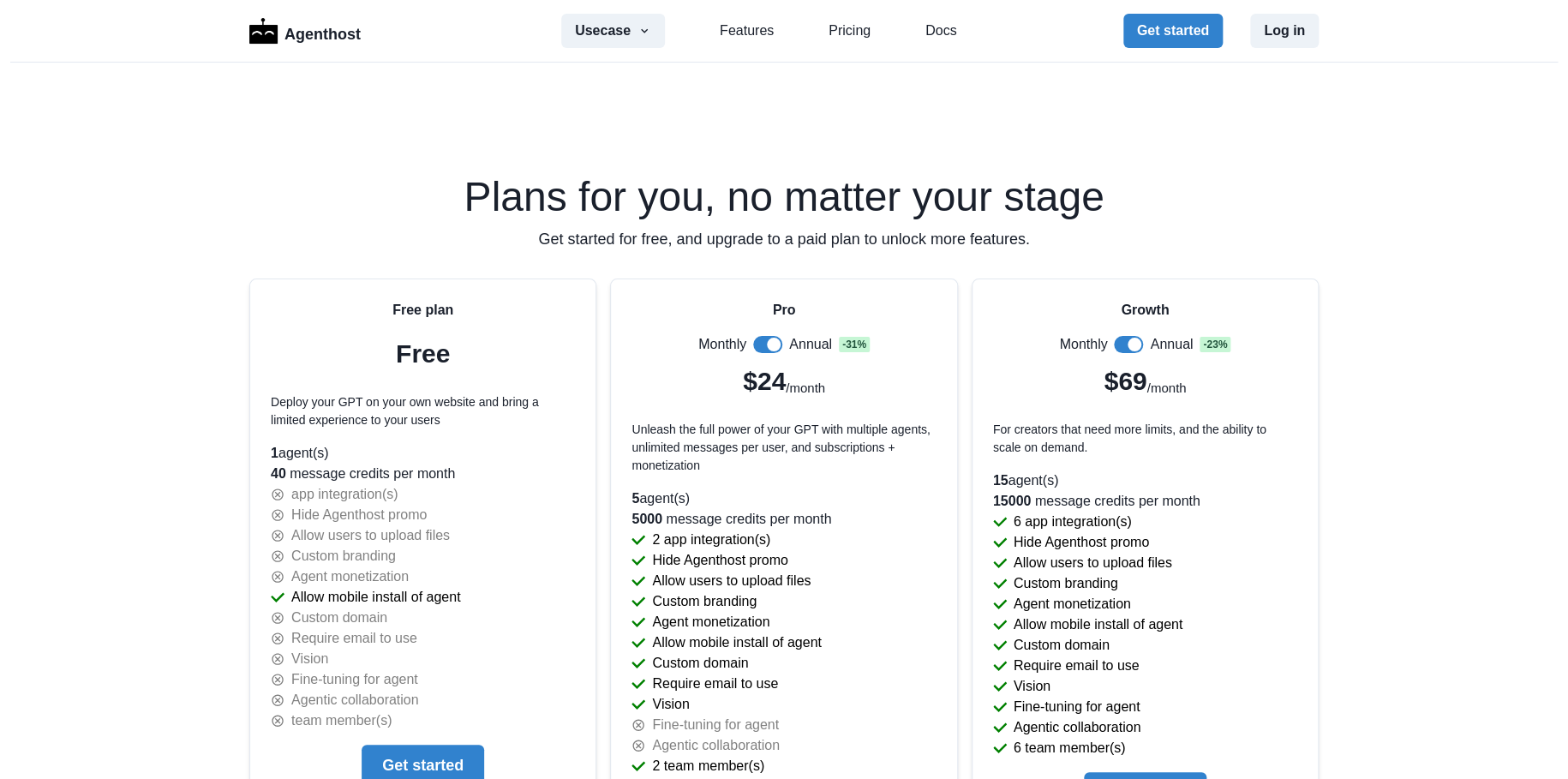
scroll to position [3492, 0]
